Goal: Information Seeking & Learning: Learn about a topic

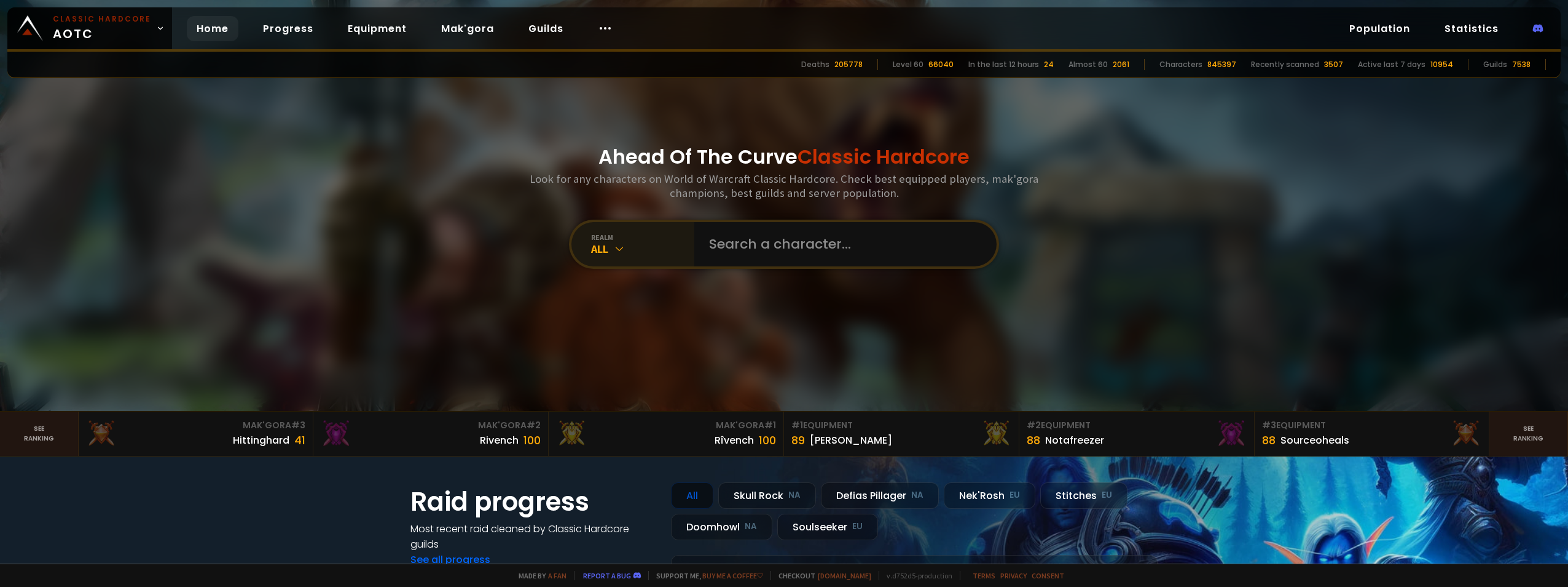
click at [613, 244] on icon at bounding box center [619, 248] width 12 height 12
click at [771, 247] on input "text" at bounding box center [842, 244] width 280 height 44
type input "[PERSON_NAME]"
click at [767, 246] on input "text" at bounding box center [842, 244] width 280 height 44
type input "tio"
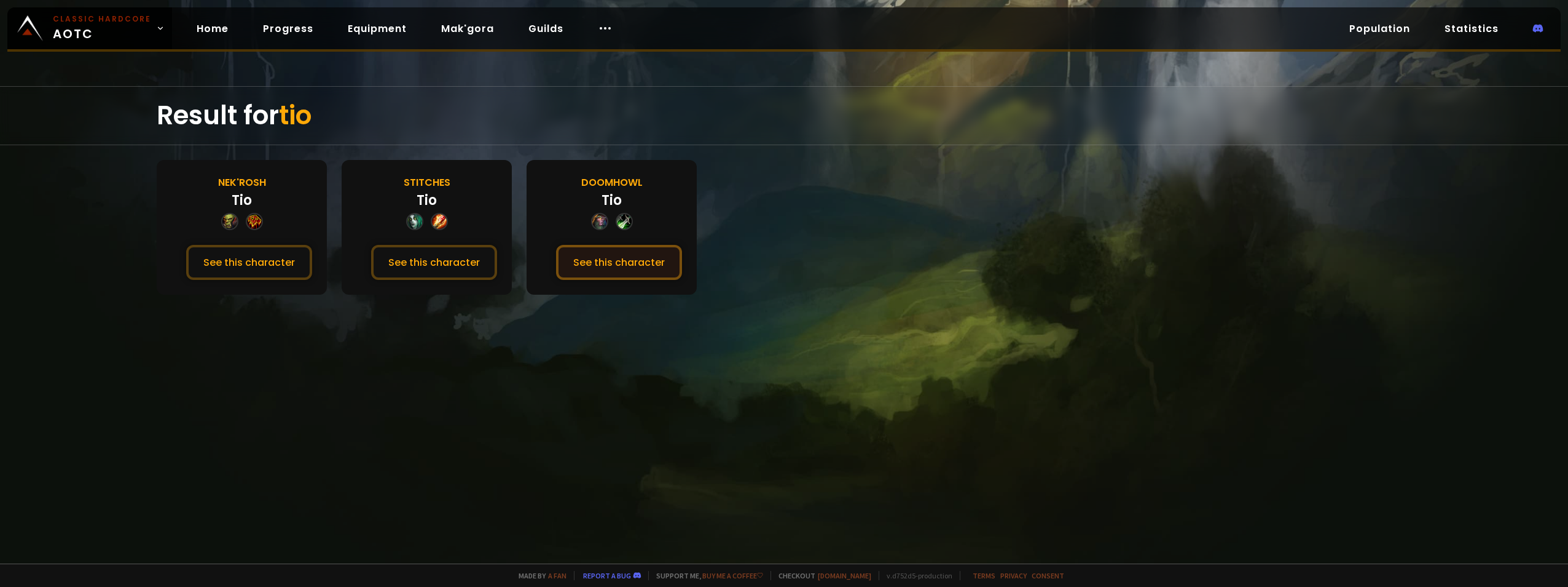
click at [603, 262] on button "See this character" at bounding box center [618, 262] width 126 height 35
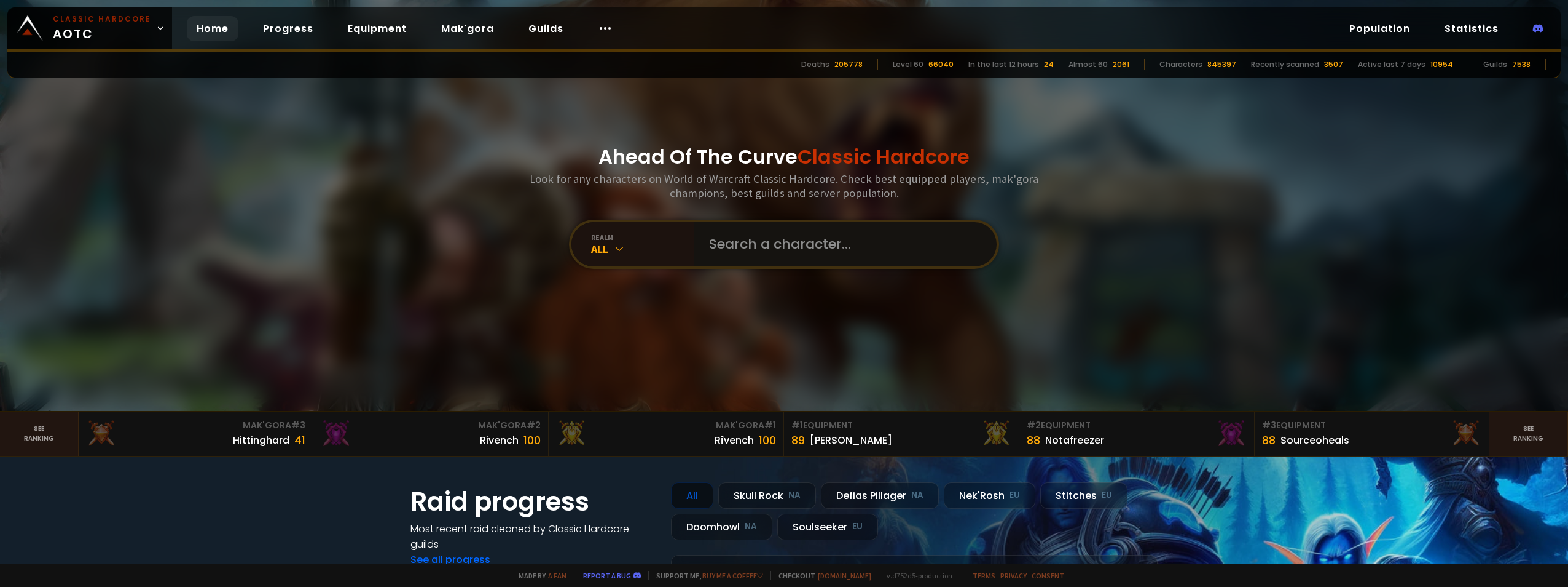
click at [750, 248] on input "text" at bounding box center [842, 244] width 280 height 44
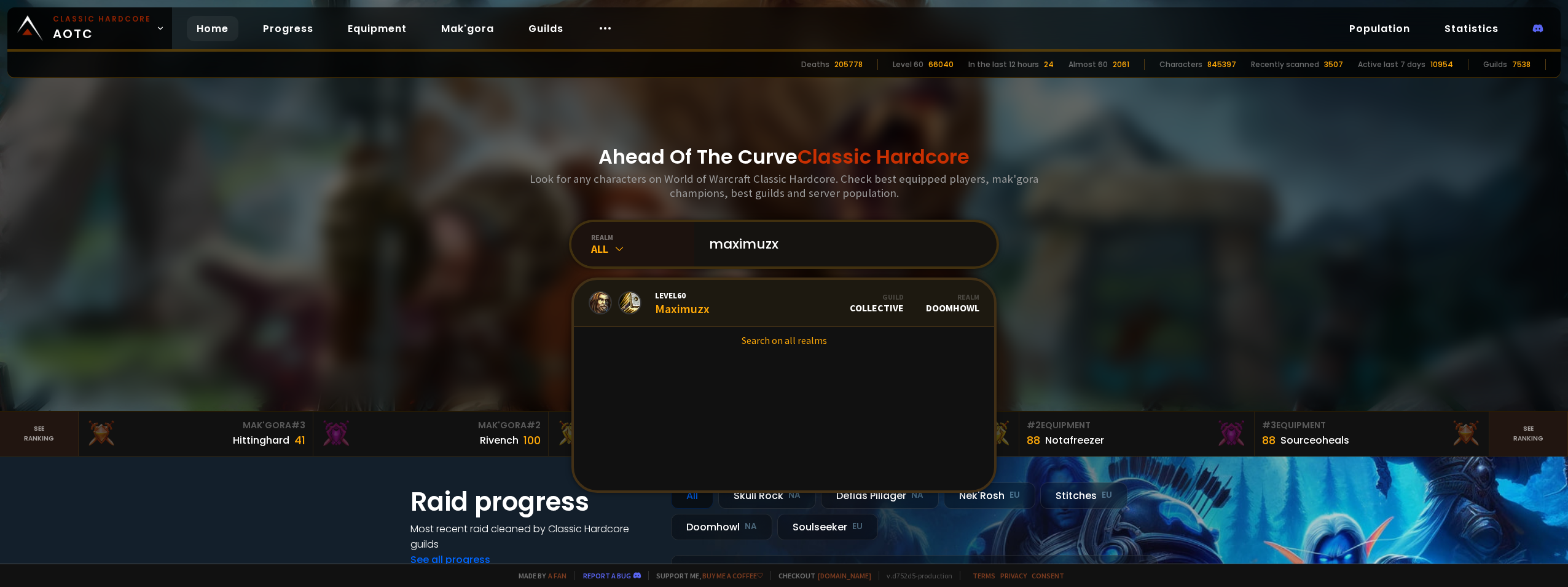
type input "maximuzx"
click at [683, 307] on div "Level 60 Maximuzx" at bounding box center [682, 303] width 55 height 27
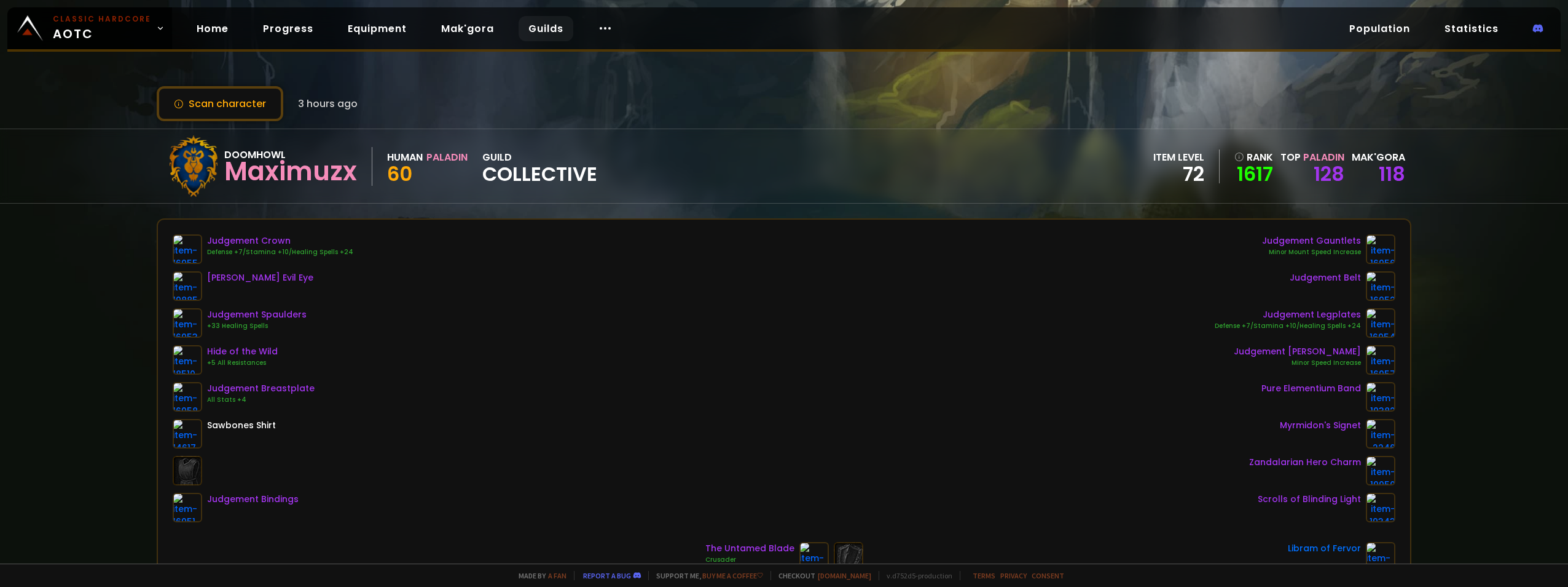
click at [544, 19] on link "Guilds" at bounding box center [546, 29] width 55 height 25
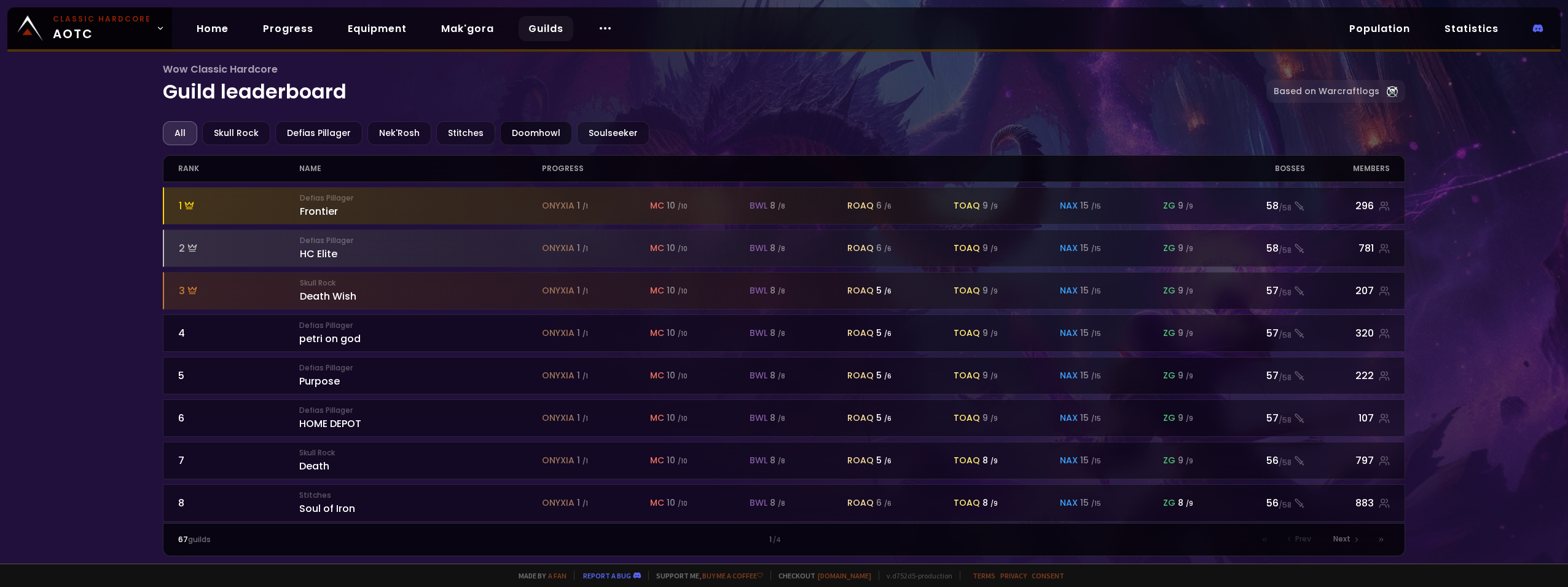
click at [531, 127] on div "Doomhowl" at bounding box center [536, 133] width 72 height 24
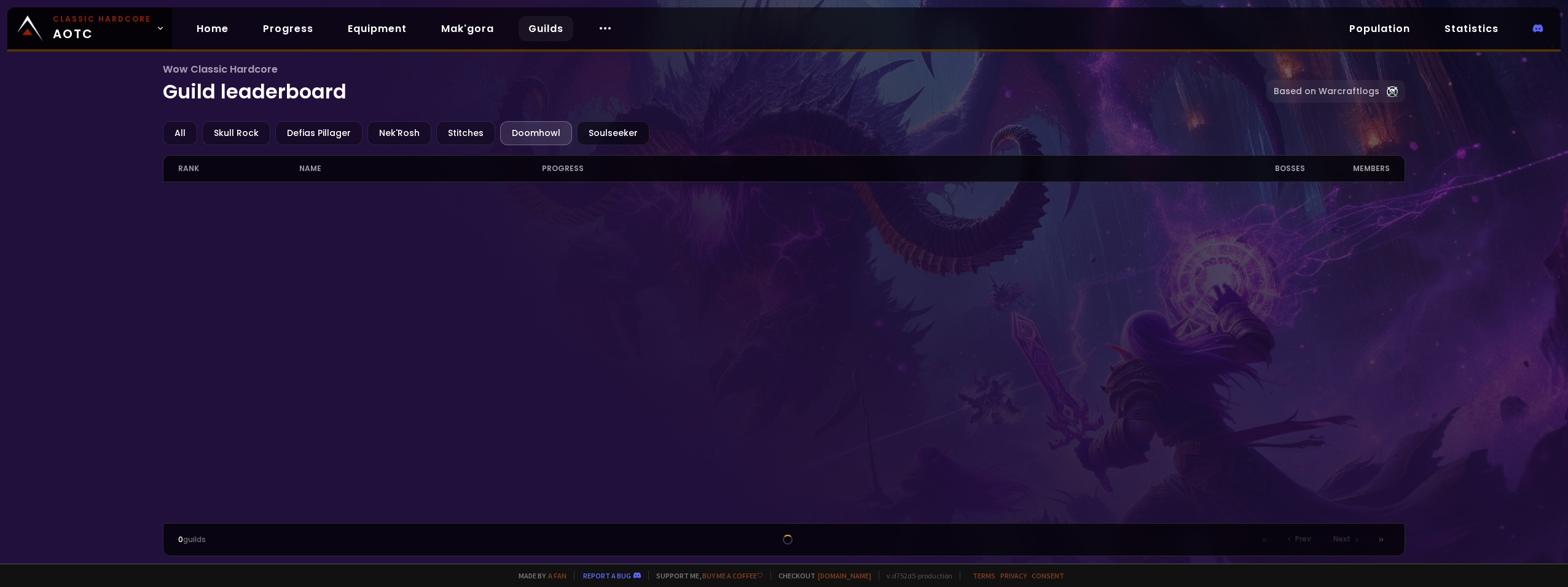
click at [596, 132] on div "Soulseeker" at bounding box center [613, 133] width 72 height 24
click at [174, 136] on div "All" at bounding box center [180, 133] width 35 height 24
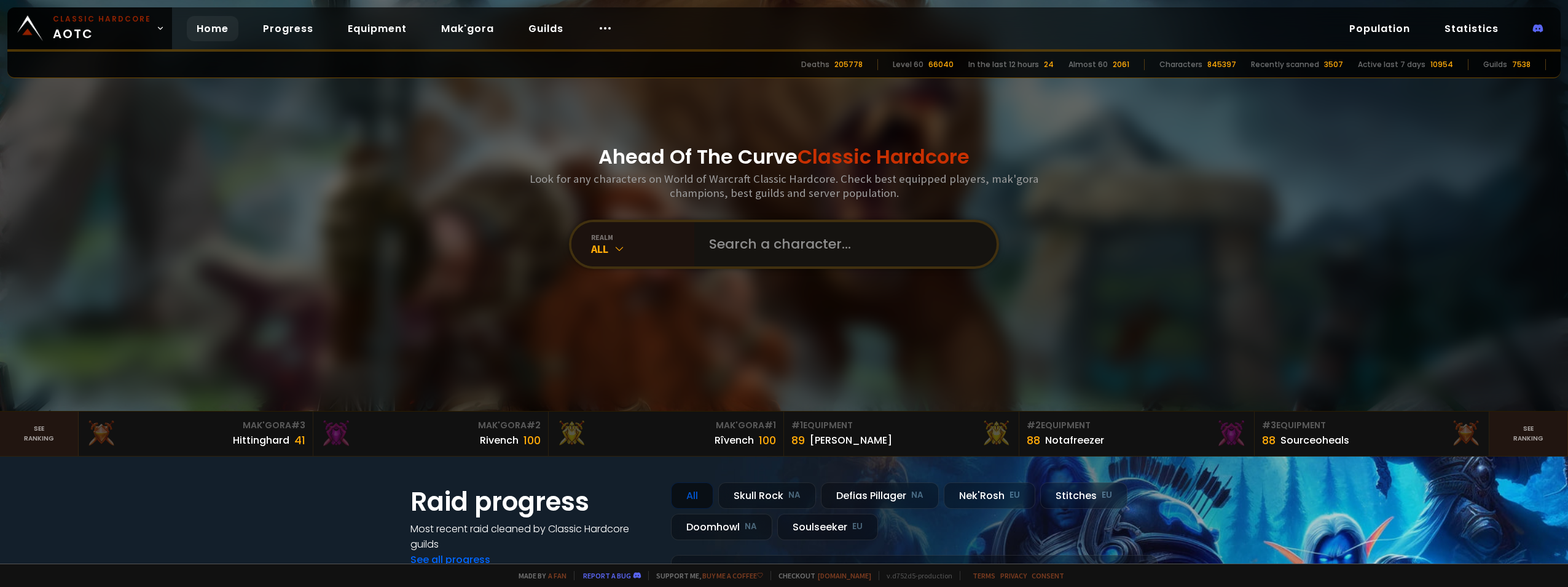
click at [824, 248] on input "text" at bounding box center [842, 244] width 280 height 44
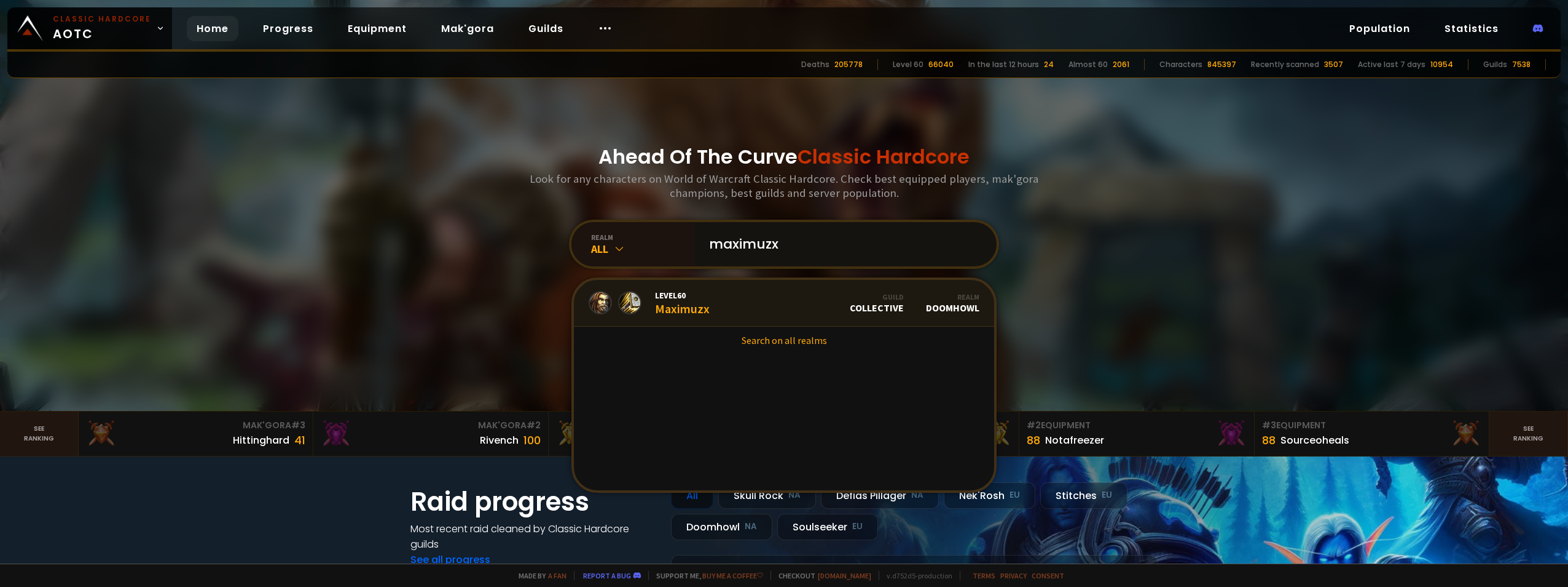
type input "maximuzx"
click at [834, 299] on link "Level 60 Maximuzx Guild Collective Realm Doomhowl" at bounding box center [784, 303] width 420 height 47
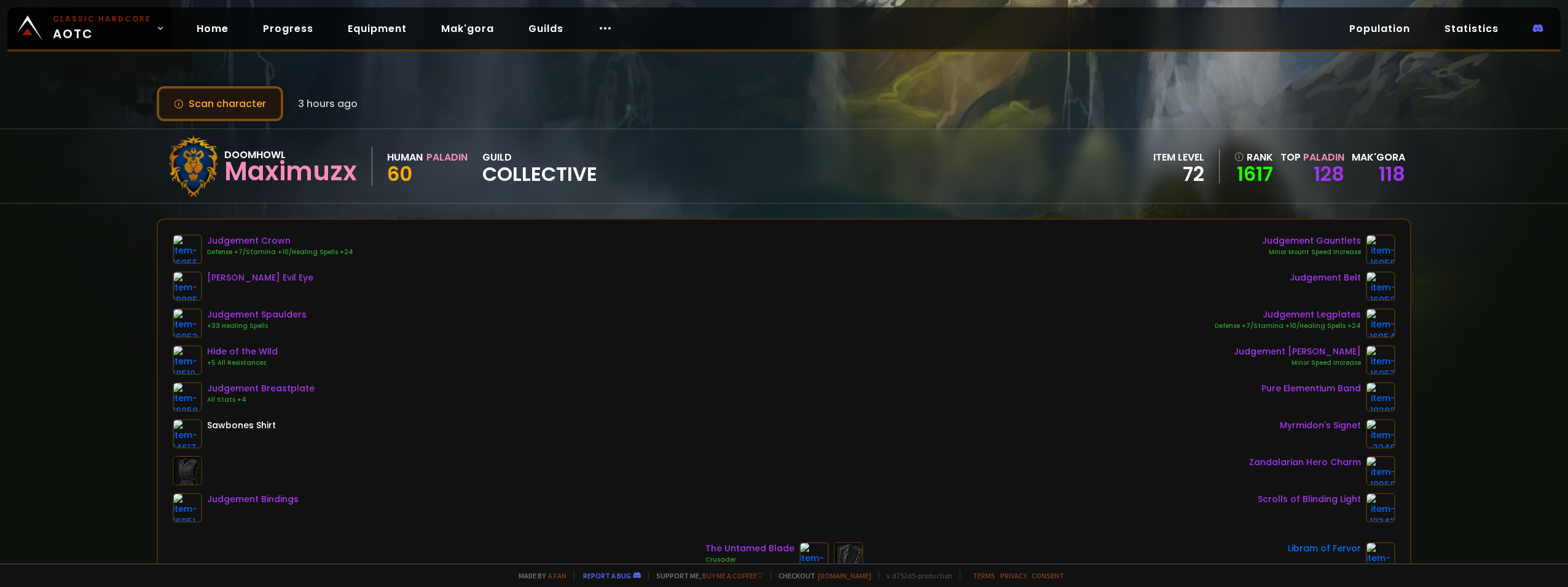
click at [229, 102] on button "Scan character" at bounding box center [220, 104] width 126 height 35
